Goal: Information Seeking & Learning: Learn about a topic

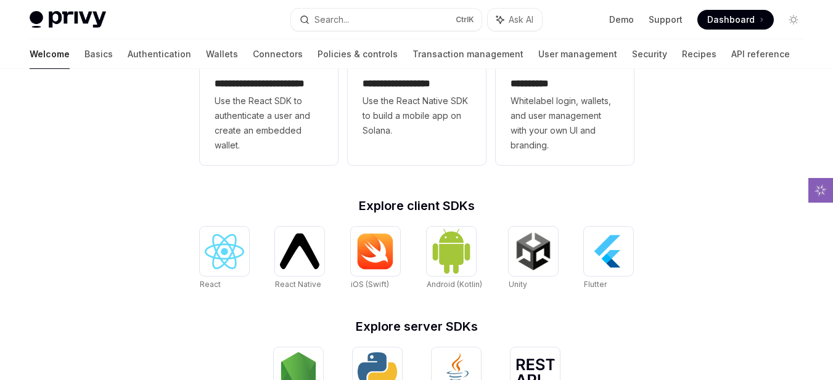
scroll to position [392, 0]
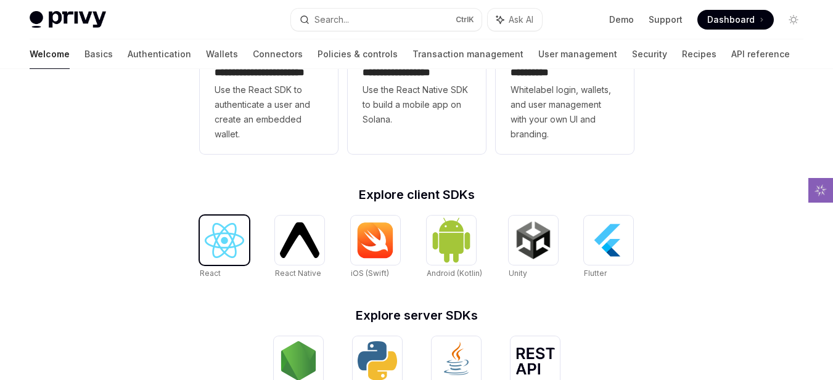
click at [226, 235] on img at bounding box center [224, 240] width 39 height 35
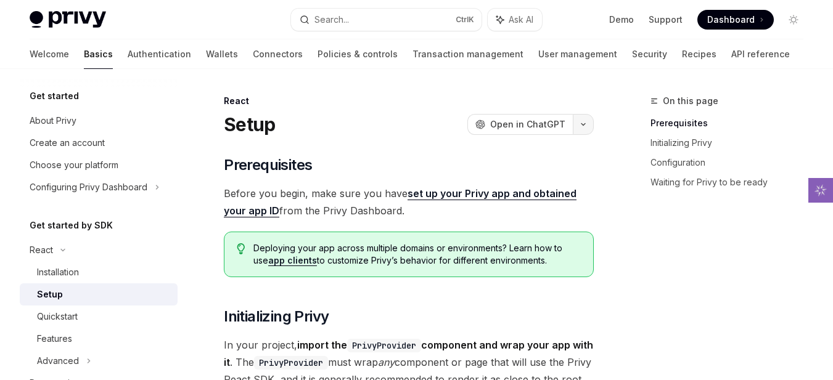
click at [582, 131] on button "button" at bounding box center [583, 124] width 21 height 21
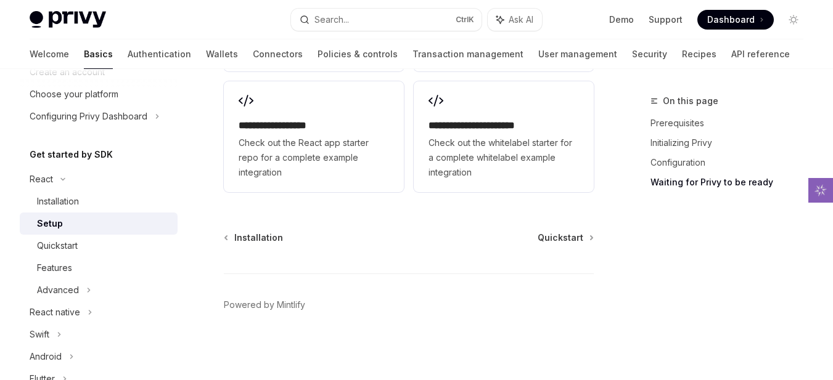
scroll to position [73, 0]
click at [78, 240] on div "Quickstart" at bounding box center [57, 244] width 41 height 15
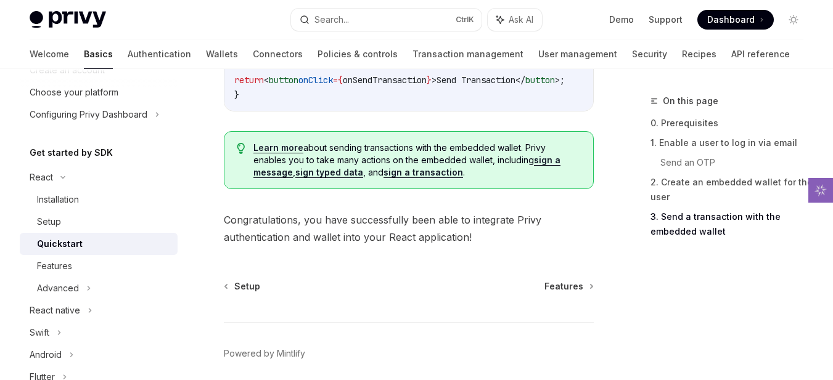
scroll to position [1417, 0]
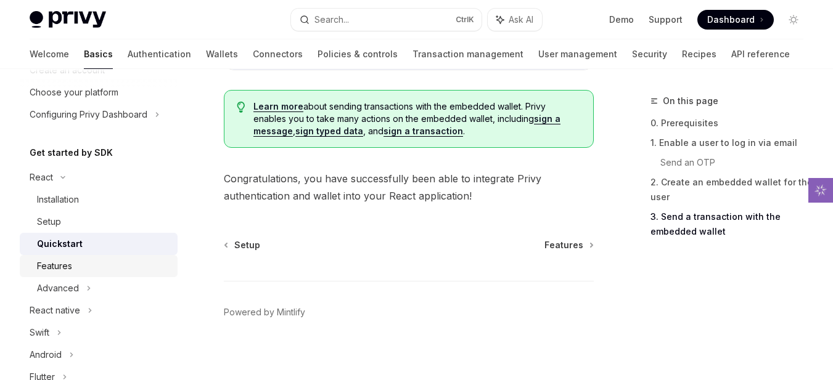
click at [66, 266] on div "Features" at bounding box center [54, 266] width 35 height 15
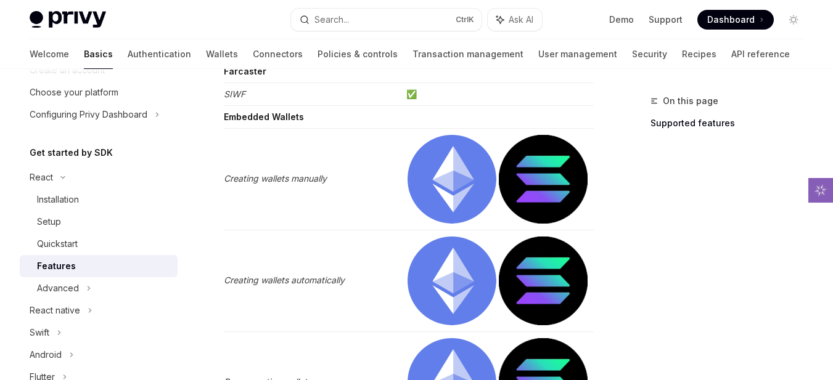
scroll to position [406, 0]
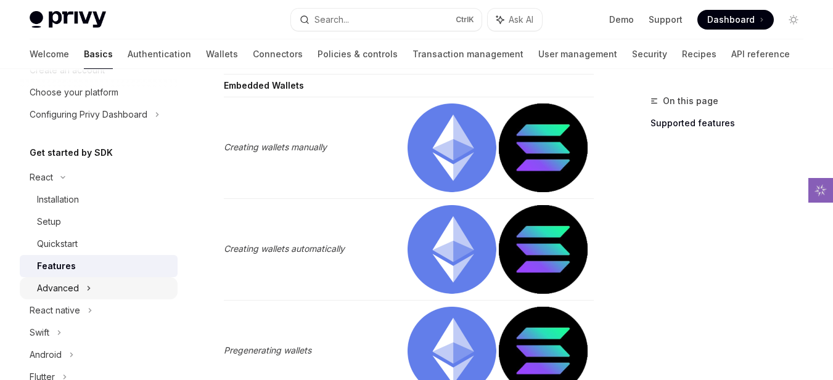
click at [89, 288] on icon at bounding box center [88, 288] width 5 height 15
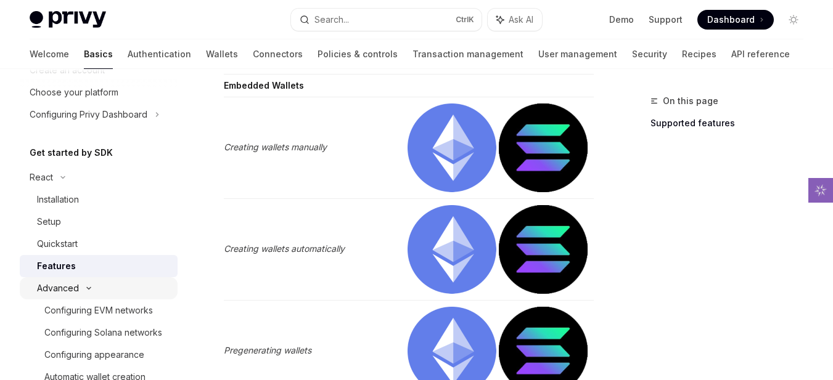
type textarea "*"
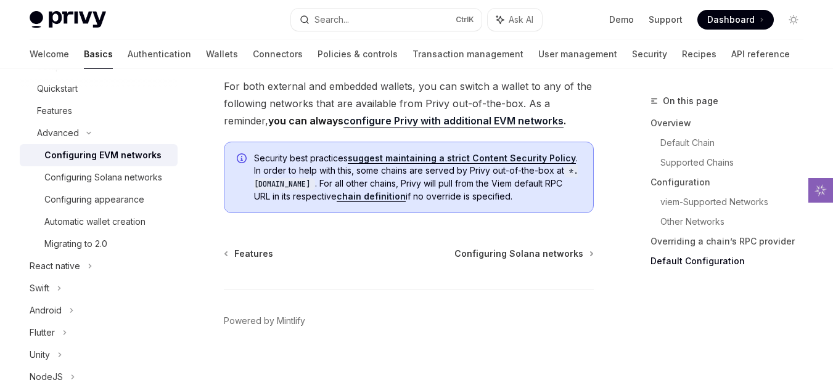
scroll to position [3557, 0]
